Goal: Task Accomplishment & Management: Manage account settings

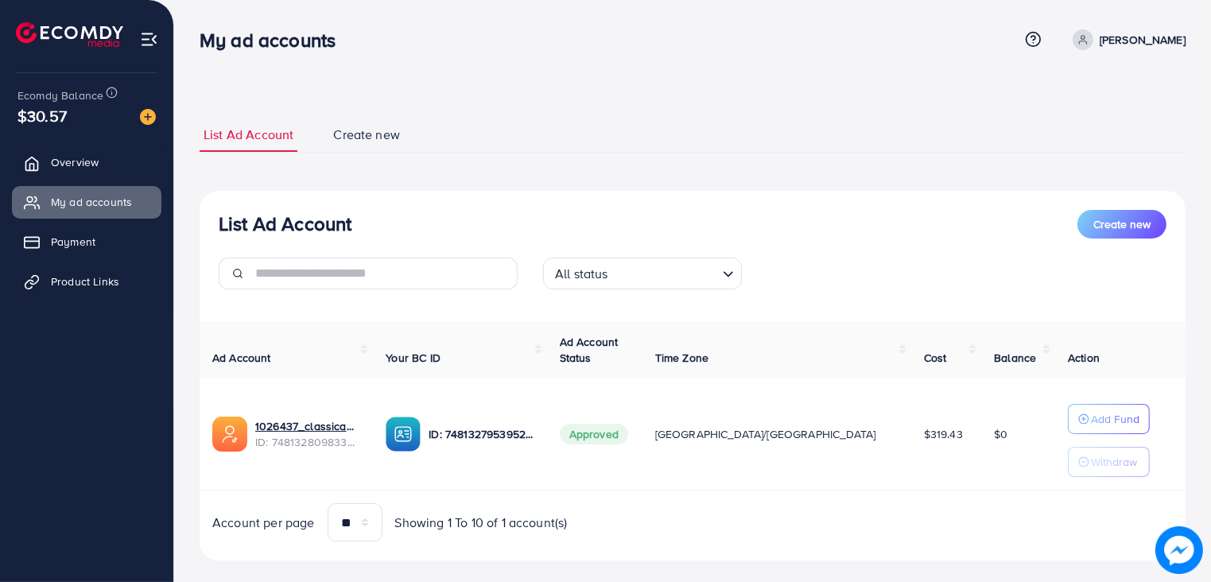
click at [797, 99] on div "**********" at bounding box center [693, 339] width 986 height 481
